Goal: Communication & Community: Answer question/provide support

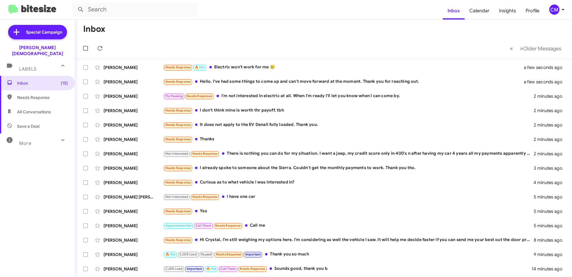
click at [48, 94] on span "Needs Response" at bounding box center [42, 97] width 51 height 6
type input "in:needs-response"
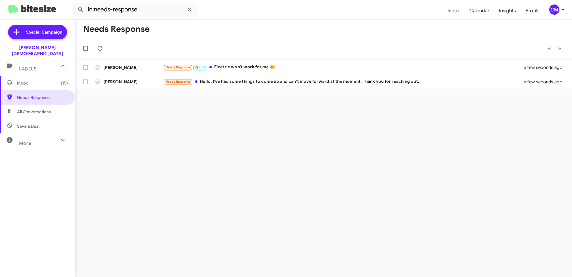
click at [30, 80] on span "Inbox (15)" at bounding box center [42, 83] width 51 height 6
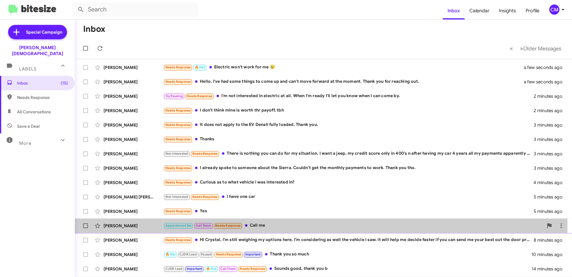
click at [277, 225] on div "Appointment Set Call Them Needs Response Call me" at bounding box center [353, 225] width 380 height 7
